Goal: Transaction & Acquisition: Purchase product/service

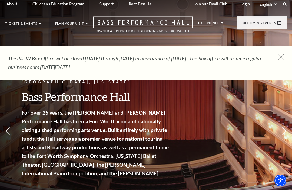
scroll to position [2, 0]
click at [29, 118] on link "Calendar" at bounding box center [22, 120] width 24 height 5
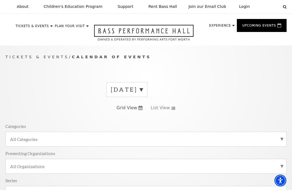
click at [143, 91] on label "August 2025" at bounding box center [127, 89] width 32 height 8
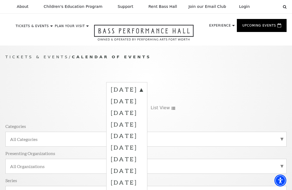
click at [143, 111] on label "October 2025" at bounding box center [127, 113] width 32 height 12
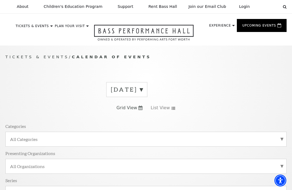
click at [143, 90] on label "August 2025" at bounding box center [127, 89] width 32 height 8
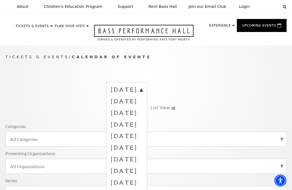
click at [141, 111] on label "October 2025" at bounding box center [127, 113] width 32 height 12
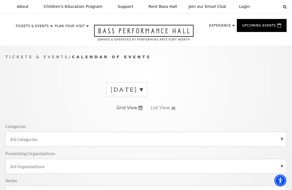
click at [171, 108] on icon at bounding box center [173, 108] width 4 height 3
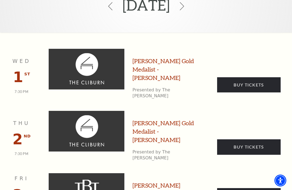
scroll to position [224, 0]
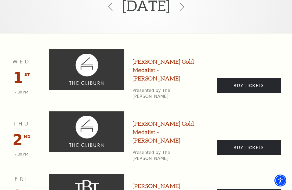
click at [259, 140] on link "Buy Tickets" at bounding box center [249, 147] width 64 height 15
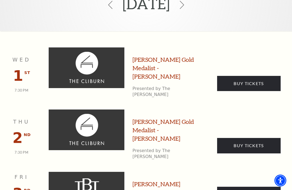
scroll to position [226, 0]
click at [259, 76] on link "Buy Tickets" at bounding box center [249, 83] width 64 height 15
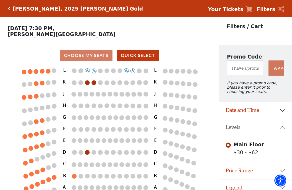
click at [90, 81] on icon "Stage L K J H G F E D C B A L K J H G F E D C B A" at bounding box center [109, 129] width 197 height 127
click at [95, 82] on circle at bounding box center [93, 82] width 5 height 5
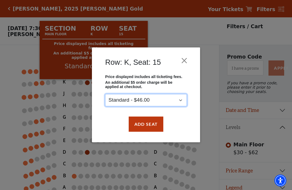
click at [182, 101] on select "Standard - $46.00" at bounding box center [146, 100] width 82 height 12
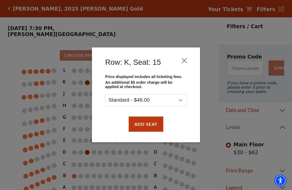
click at [185, 62] on button "Close" at bounding box center [184, 60] width 10 height 10
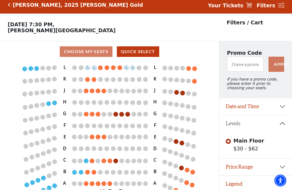
scroll to position [3, 0]
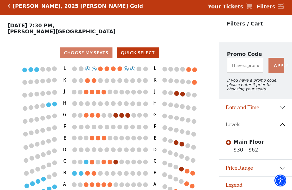
click at [92, 82] on circle at bounding box center [94, 80] width 5 height 5
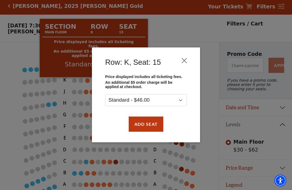
click at [152, 124] on button "Add Seat" at bounding box center [146, 123] width 35 height 15
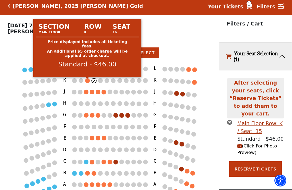
click at [90, 81] on circle at bounding box center [87, 80] width 5 height 5
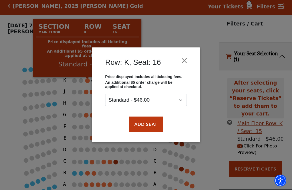
click at [150, 128] on button "Add Seat" at bounding box center [146, 123] width 35 height 15
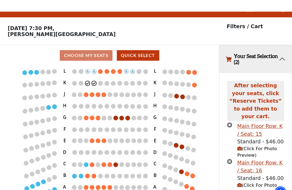
scroll to position [0, 0]
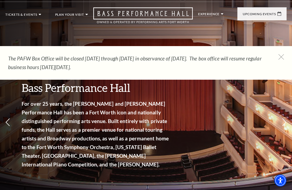
scroll to position [2, 0]
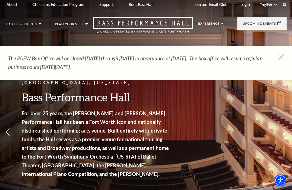
click at [37, 22] on nav "Tickets & Events Now On Sale Broadway At The Bass presented by PNC Bank Irwin S…" at bounding box center [146, 25] width 292 height 27
click at [36, 21] on nav "Tickets & Events Now On Sale Broadway At The Bass presented by PNC Bank Irwin S…" at bounding box center [146, 25] width 292 height 27
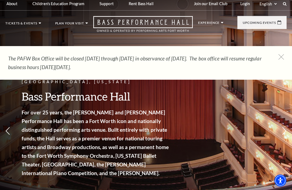
scroll to position [0, 0]
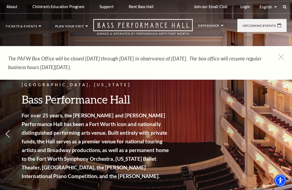
click at [281, 59] on icon at bounding box center [281, 56] width 5 height 5
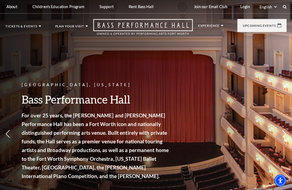
click at [24, 109] on link "The [PERSON_NAME]" at bounding box center [32, 111] width 45 height 5
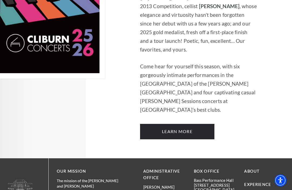
scroll to position [429, 0]
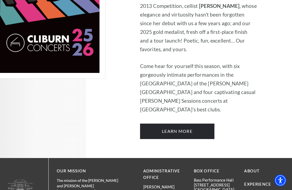
click at [213, 125] on link "Learn More" at bounding box center [177, 131] width 74 height 15
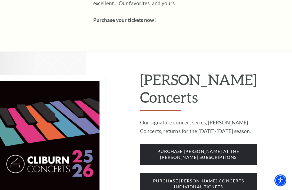
scroll to position [363, 0]
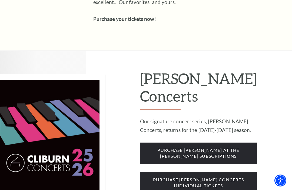
click at [239, 172] on span "purchase [PERSON_NAME] concerts individual tickets" at bounding box center [198, 182] width 117 height 21
